Goal: Task Accomplishment & Management: Complete application form

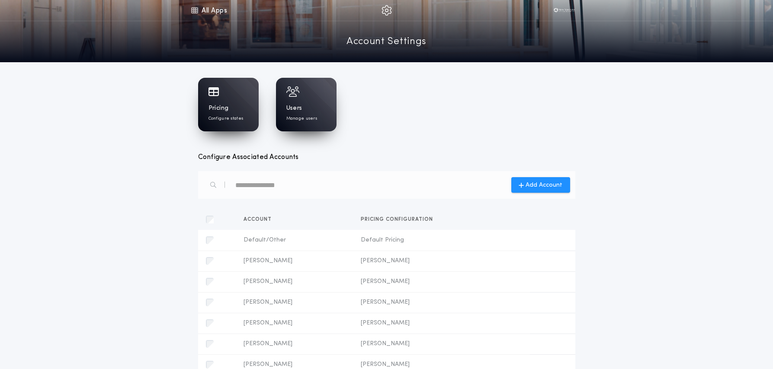
click at [206, 117] on div "Pricing Configure states" at bounding box center [228, 105] width 61 height 54
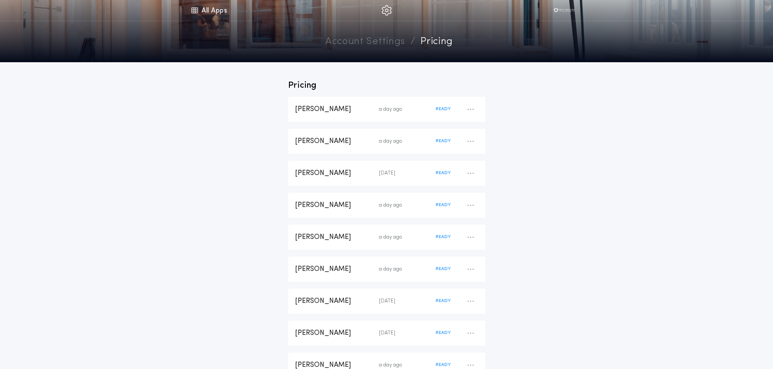
click at [350, 43] on link "Account Settings" at bounding box center [365, 42] width 80 height 15
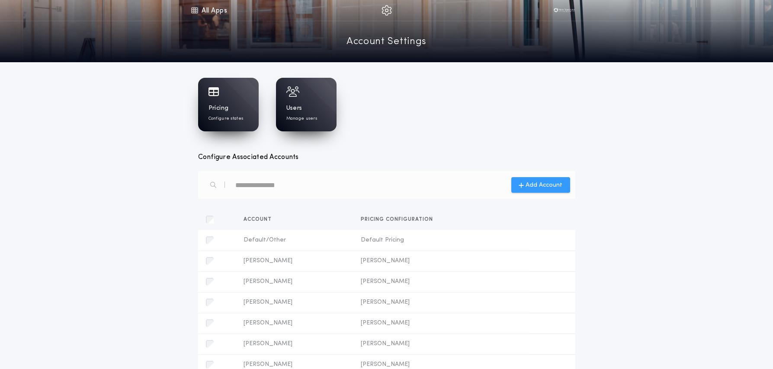
click at [553, 189] on span "Add Account" at bounding box center [543, 185] width 37 height 9
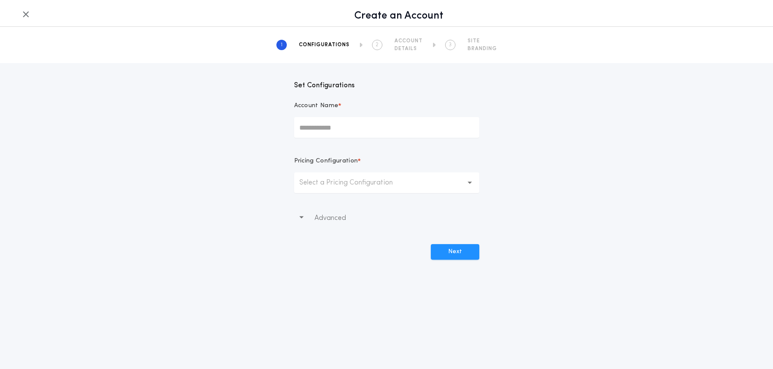
click at [350, 184] on p "Select a Pricing Configuration" at bounding box center [352, 183] width 107 height 10
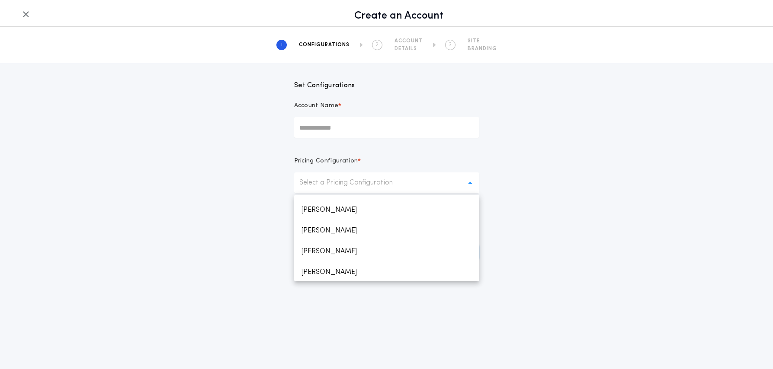
scroll to position [128, 0]
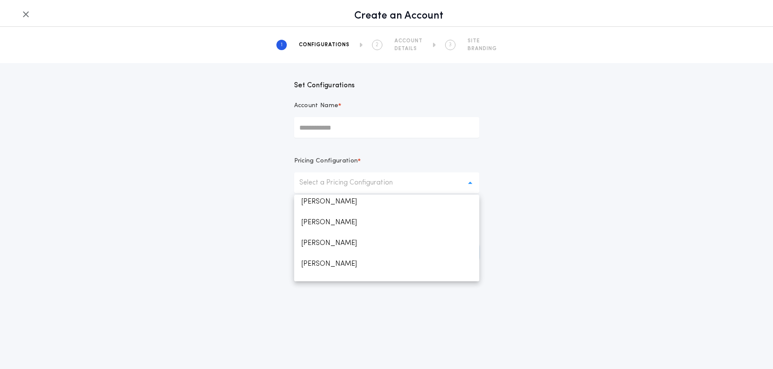
drag, startPoint x: 330, startPoint y: 132, endPoint x: 352, endPoint y: 131, distance: 21.2
click at [330, 132] on input "Account Name *" at bounding box center [386, 127] width 185 height 21
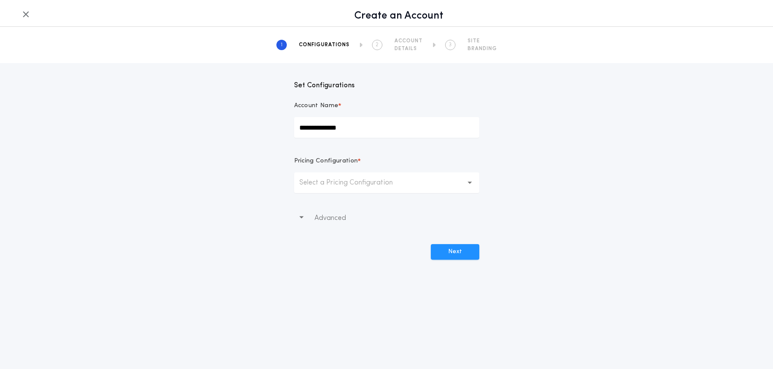
type input "**********"
click at [342, 183] on p "Select a Pricing Configuration" at bounding box center [352, 183] width 107 height 10
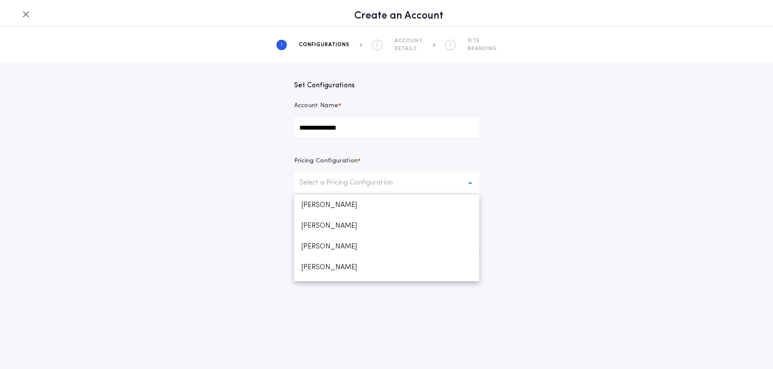
scroll to position [142, 0]
click at [335, 270] on p "Default Pricing" at bounding box center [386, 271] width 185 height 21
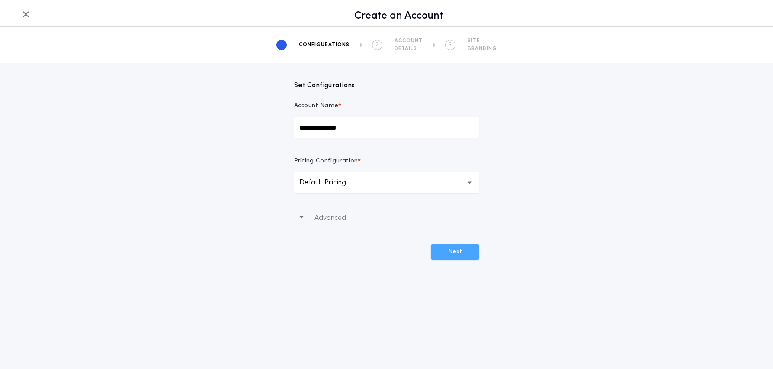
click at [451, 253] on button "Next" at bounding box center [455, 252] width 48 height 16
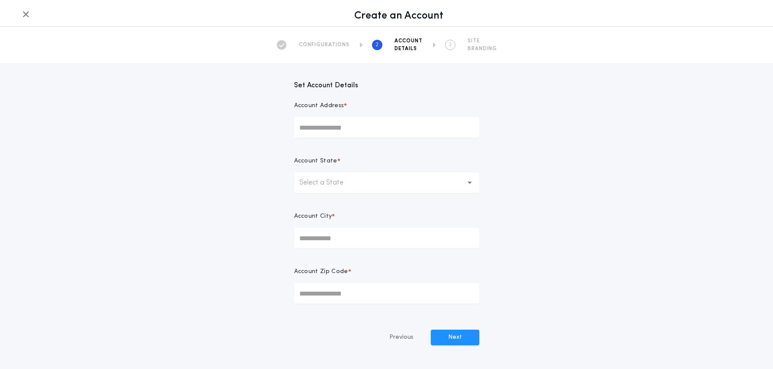
click at [349, 128] on input "Account Address *" at bounding box center [386, 127] width 185 height 21
paste input "**********"
type input "**********"
click at [355, 187] on button "Select a State" at bounding box center [386, 183] width 185 height 21
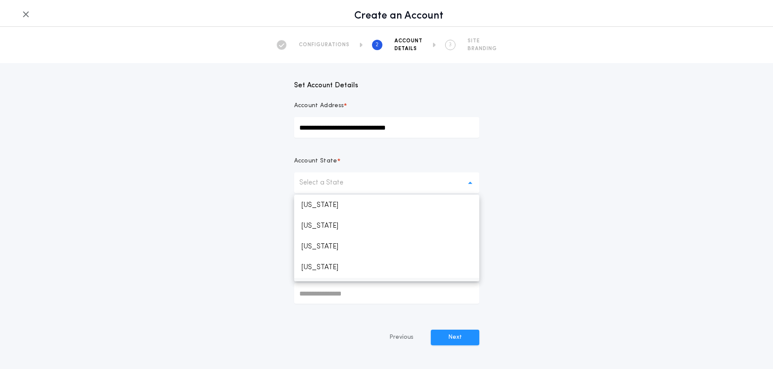
scroll to position [17, 0]
click at [323, 274] on p "[US_STATE]" at bounding box center [386, 271] width 185 height 21
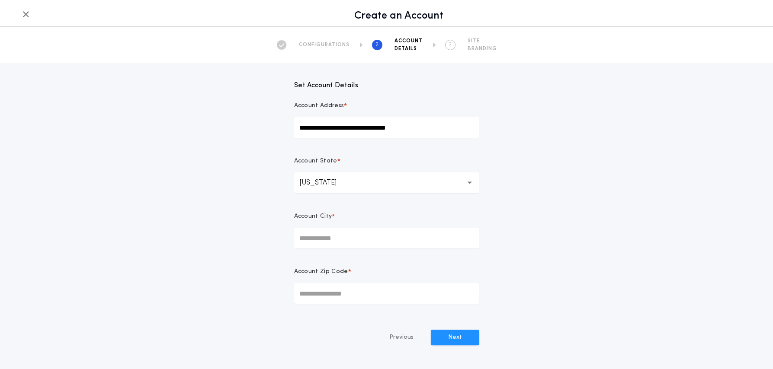
click at [327, 241] on input "Account City *" at bounding box center [386, 238] width 185 height 21
type input "*********"
type input "*****"
drag, startPoint x: 459, startPoint y: 339, endPoint x: 455, endPoint y: 330, distance: 8.9
click at [459, 339] on button "Next" at bounding box center [455, 338] width 48 height 16
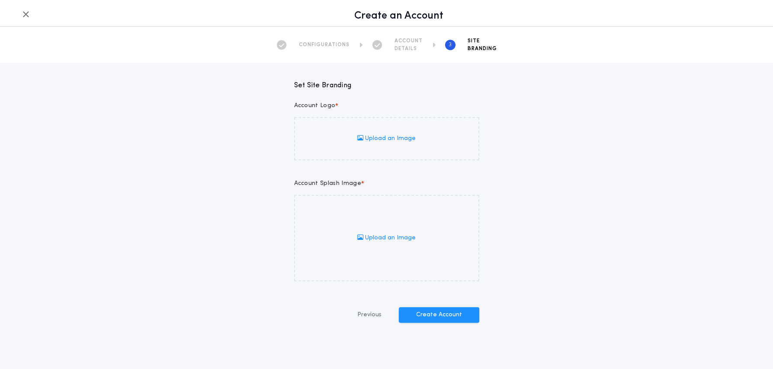
click at [402, 141] on span "Upload an Image" at bounding box center [386, 138] width 58 height 9
click at [0, 0] on input "Upload an Image" at bounding box center [0, 0] width 0 height 0
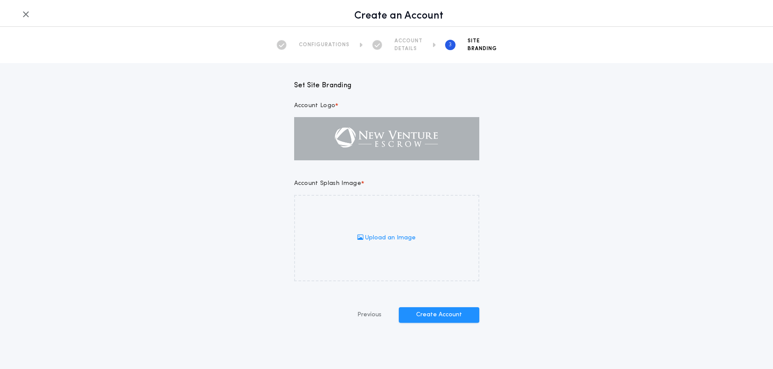
click at [397, 240] on span "Upload an Image" at bounding box center [386, 238] width 58 height 9
click at [0, 0] on input "Upload an Image" at bounding box center [0, 0] width 0 height 0
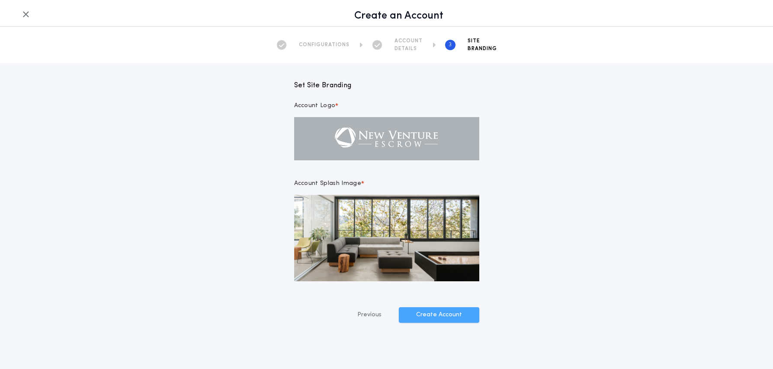
click at [451, 313] on button "Create Account" at bounding box center [439, 315] width 80 height 16
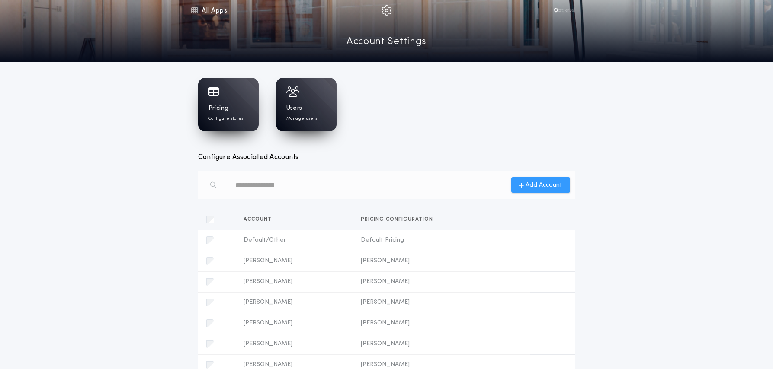
click at [544, 186] on span "Add Account" at bounding box center [543, 185] width 37 height 9
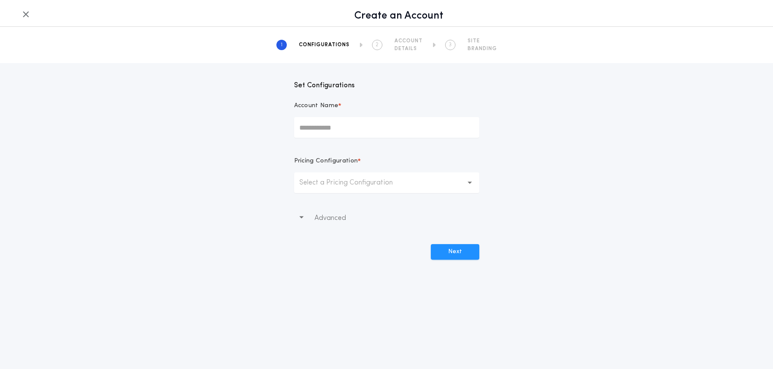
click at [330, 127] on input "Account Name *" at bounding box center [386, 127] width 185 height 21
type input "**********"
click at [333, 186] on p "Select a Pricing Configuration" at bounding box center [352, 183] width 107 height 10
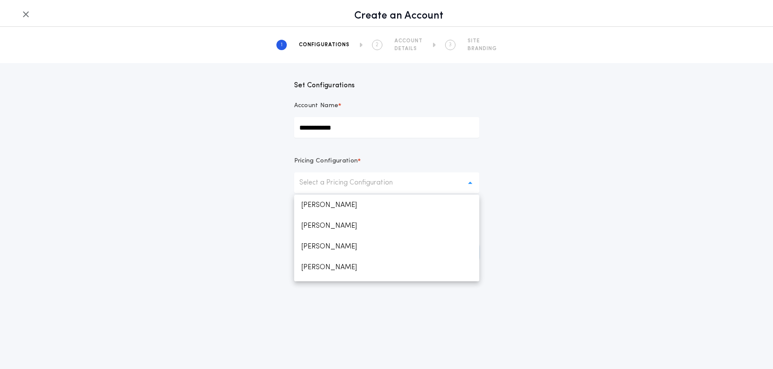
scroll to position [142, 0]
click at [330, 271] on p "Default Pricing" at bounding box center [386, 271] width 185 height 21
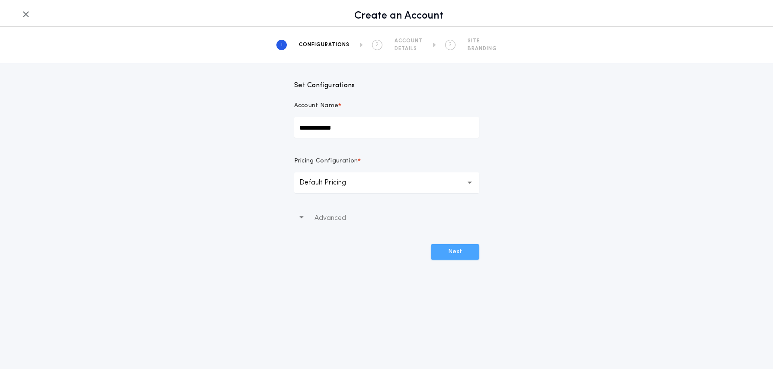
click at [456, 254] on button "Next" at bounding box center [455, 252] width 48 height 16
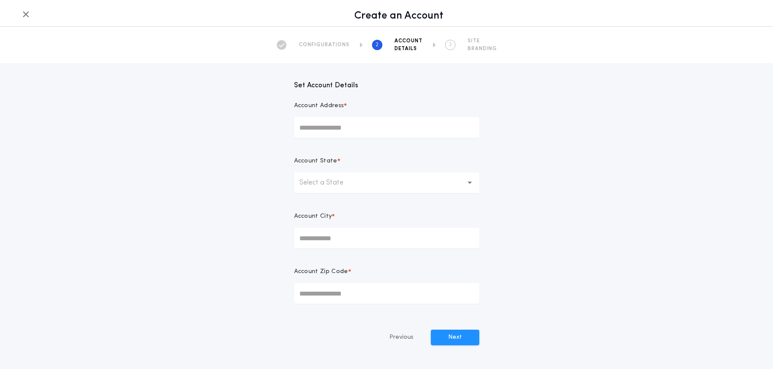
click at [325, 125] on input "Account Address *" at bounding box center [386, 127] width 185 height 21
paste input "**********"
type input "**********"
click at [352, 186] on p "Select a State" at bounding box center [328, 183] width 58 height 10
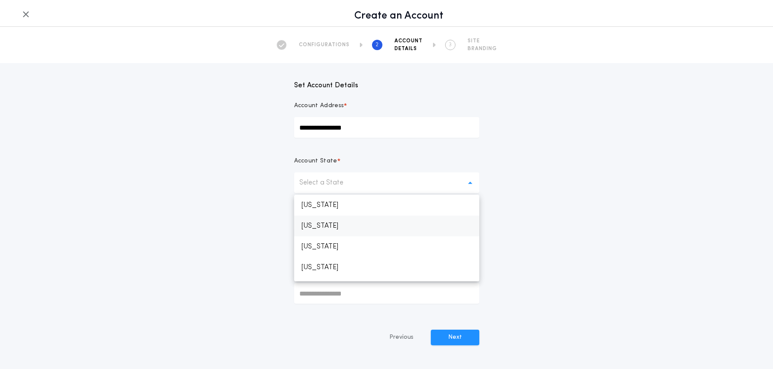
scroll to position [17, 0]
click at [321, 269] on p "[US_STATE]" at bounding box center [386, 271] width 185 height 21
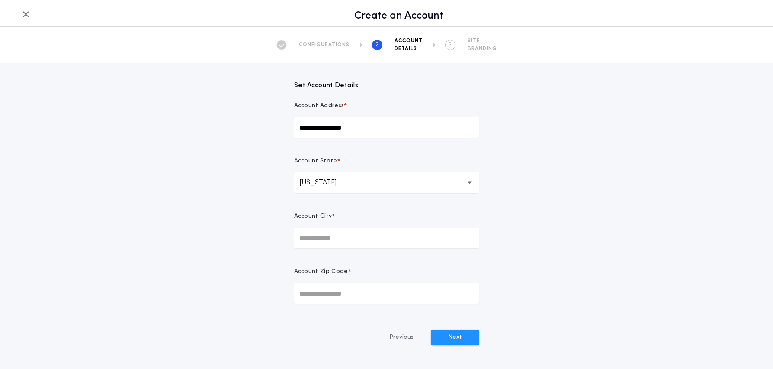
click at [325, 238] on input "Account City *" at bounding box center [386, 238] width 185 height 21
type input "**********"
click at [352, 293] on input "Account Zip Code *" at bounding box center [386, 293] width 185 height 21
type input "*****"
click at [470, 338] on button "Next" at bounding box center [455, 338] width 48 height 16
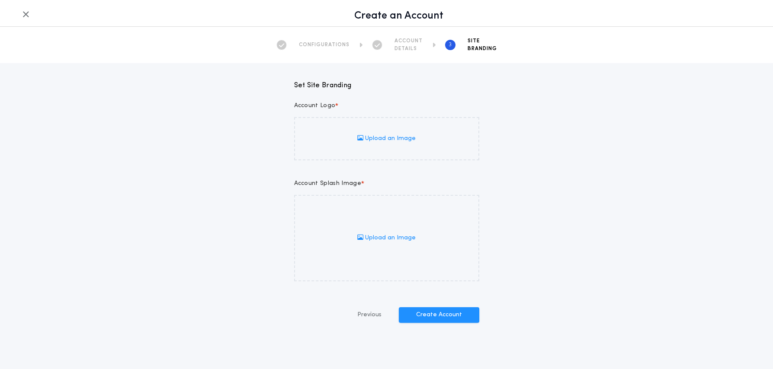
click at [381, 138] on span "Upload an Image" at bounding box center [386, 138] width 58 height 9
click at [0, 0] on input "Upload an Image" at bounding box center [0, 0] width 0 height 0
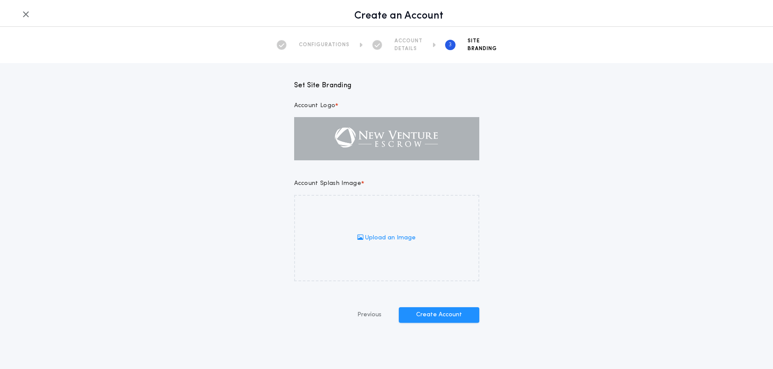
click at [390, 231] on label "Upload an Image" at bounding box center [386, 238] width 185 height 86
click at [0, 0] on input "Upload an Image" at bounding box center [0, 0] width 0 height 0
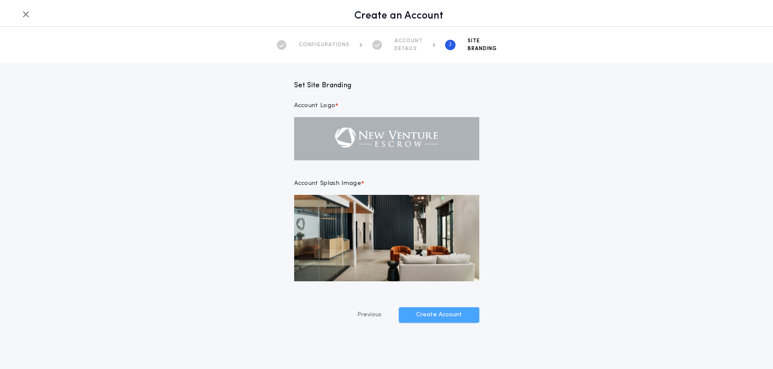
drag, startPoint x: 444, startPoint y: 314, endPoint x: 519, endPoint y: 320, distance: 74.6
click at [444, 314] on button "Create Account" at bounding box center [439, 315] width 80 height 16
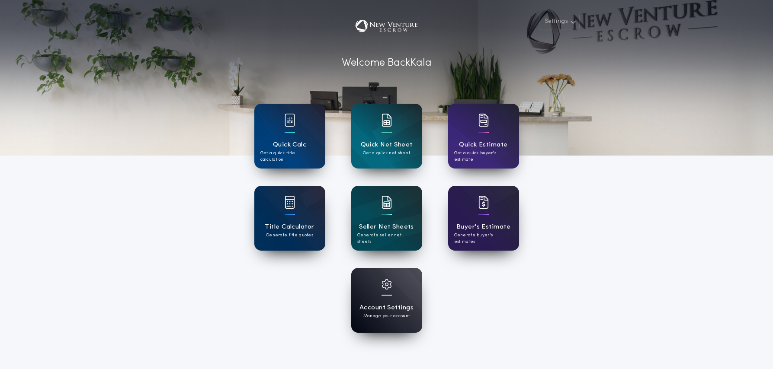
click at [393, 308] on h1 "Account Settings" at bounding box center [386, 308] width 54 height 10
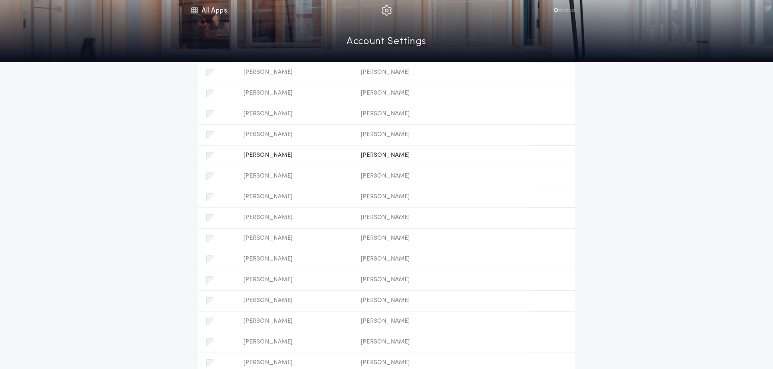
scroll to position [310, 0]
click at [548, 266] on span "button" at bounding box center [544, 263] width 14 height 14
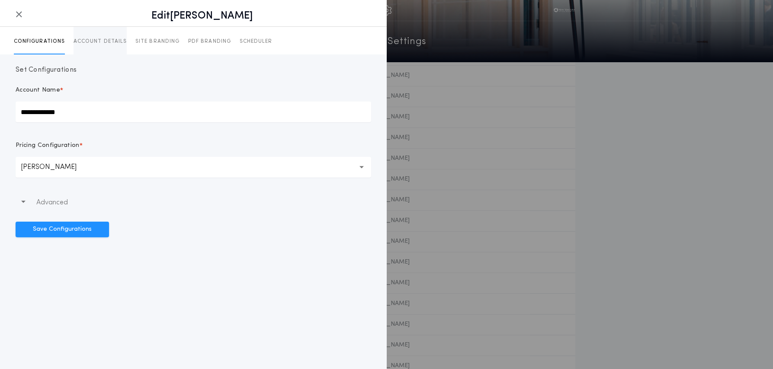
click at [103, 40] on p "ACCOUNT DETAILS" at bounding box center [100, 41] width 53 height 7
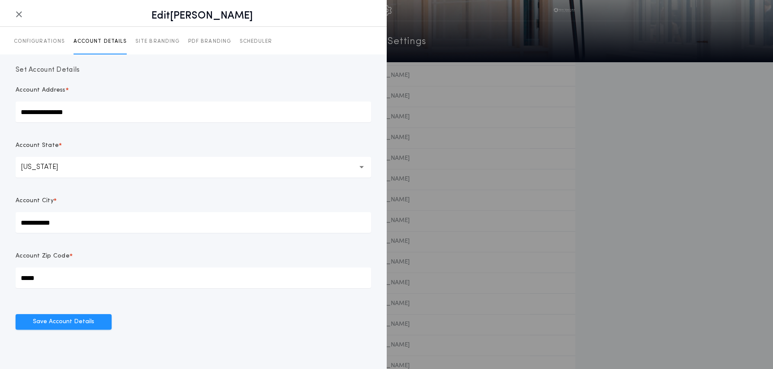
drag, startPoint x: 91, startPoint y: 115, endPoint x: 9, endPoint y: 113, distance: 82.2
click at [9, 113] on div "**********" at bounding box center [193, 197] width 387 height 286
click at [22, 15] on icon "button" at bounding box center [19, 14] width 7 height 0
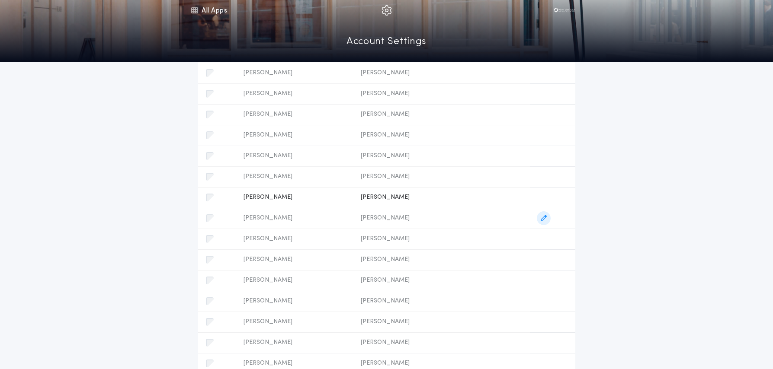
scroll to position [375, 0]
click at [547, 137] on icon "button" at bounding box center [544, 136] width 6 height 6
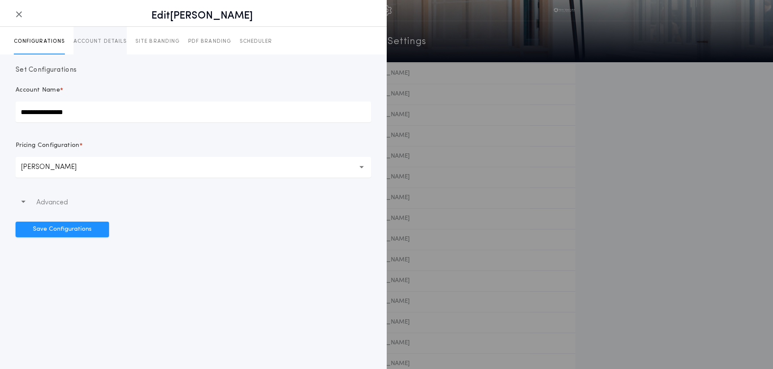
click at [95, 42] on p "ACCOUNT DETAILS" at bounding box center [100, 41] width 53 height 7
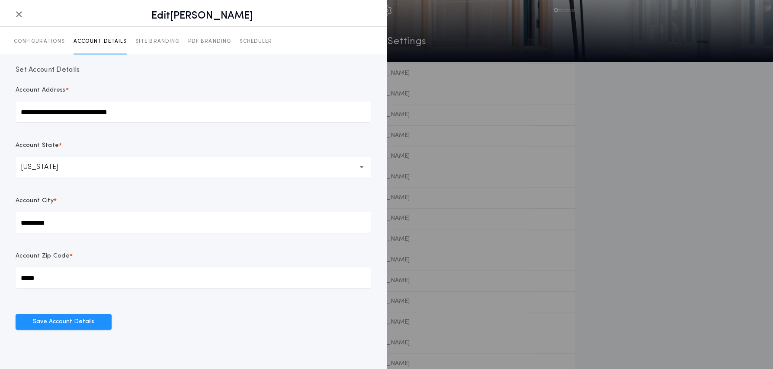
drag, startPoint x: 134, startPoint y: 111, endPoint x: 14, endPoint y: 111, distance: 120.2
click at [14, 111] on div "**********" at bounding box center [193, 197] width 387 height 286
click at [21, 15] on icon "button" at bounding box center [19, 14] width 7 height 0
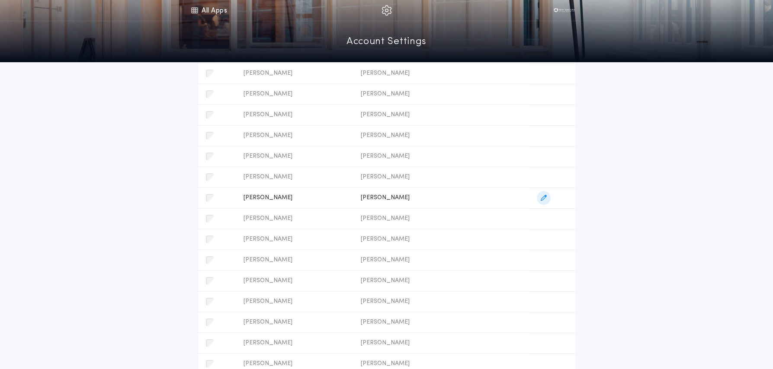
click at [547, 199] on icon "button" at bounding box center [544, 198] width 6 height 6
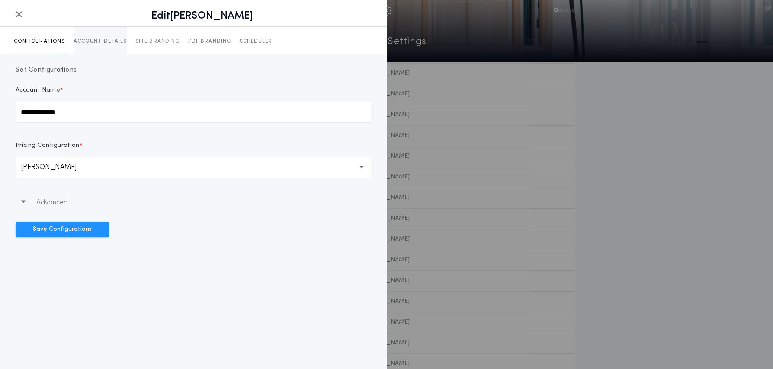
click at [109, 43] on p "ACCOUNT DETAILS" at bounding box center [100, 41] width 53 height 7
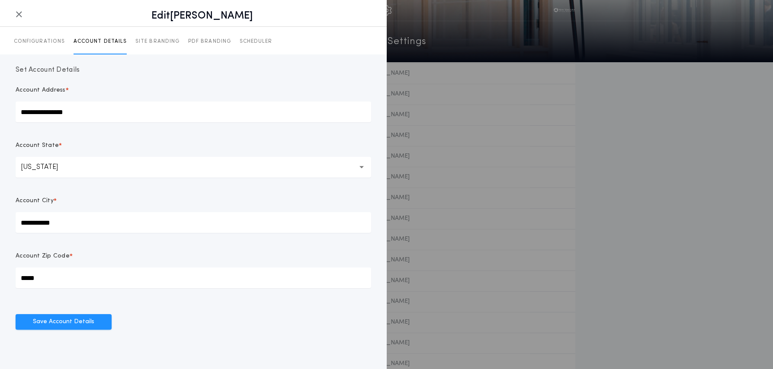
drag, startPoint x: 65, startPoint y: 115, endPoint x: -4, endPoint y: 112, distance: 68.8
click at [0, 112] on html "All Apps Quick Calc Quick Net Sheet Quick Estimate Title Calculator Seller Net …" at bounding box center [386, 182] width 773 height 1114
